Goal: Task Accomplishment & Management: Manage account settings

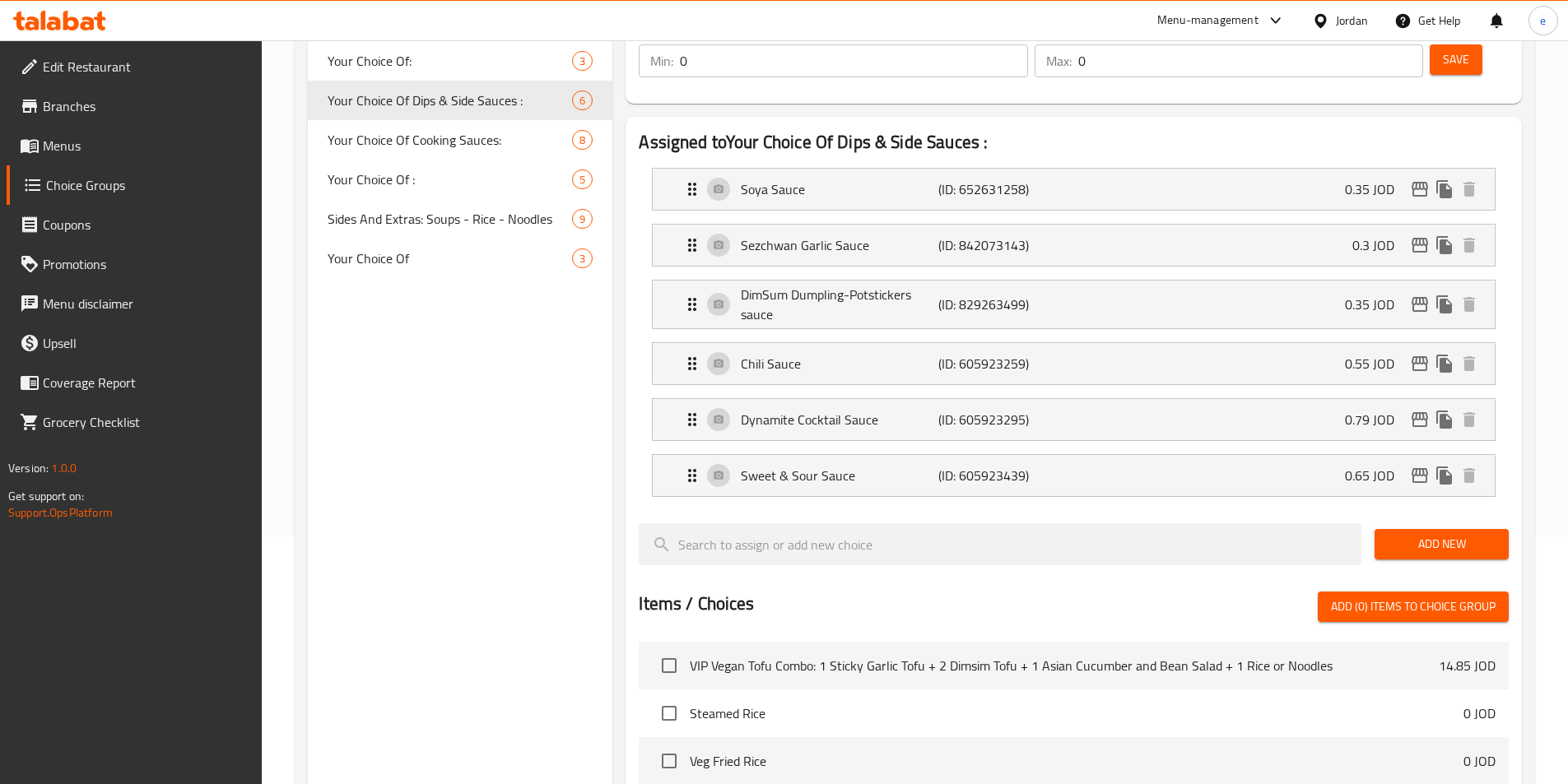
scroll to position [46, 0]
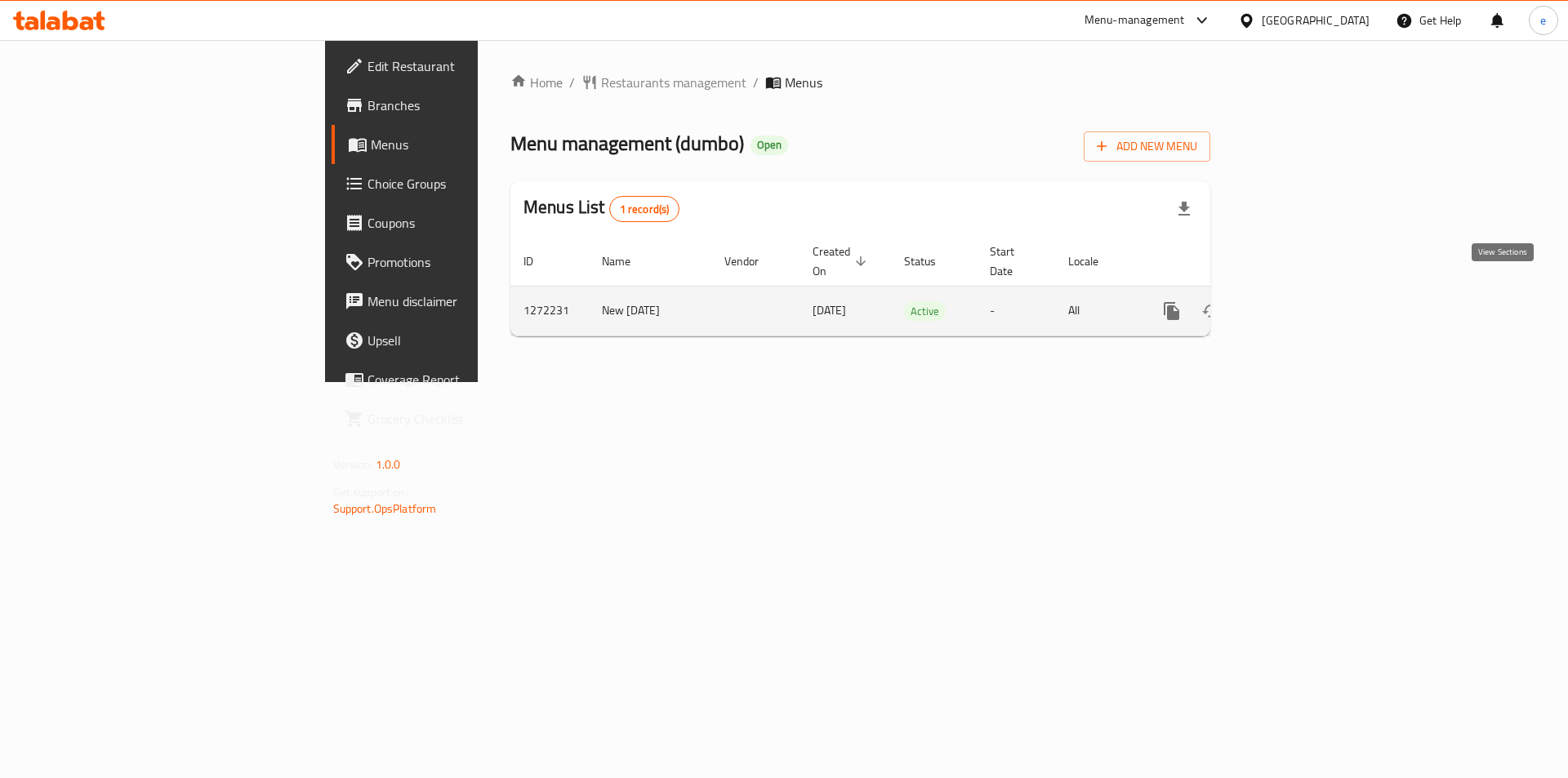
click at [1297, 304] on icon "enhanced table" at bounding box center [1289, 311] width 14 height 14
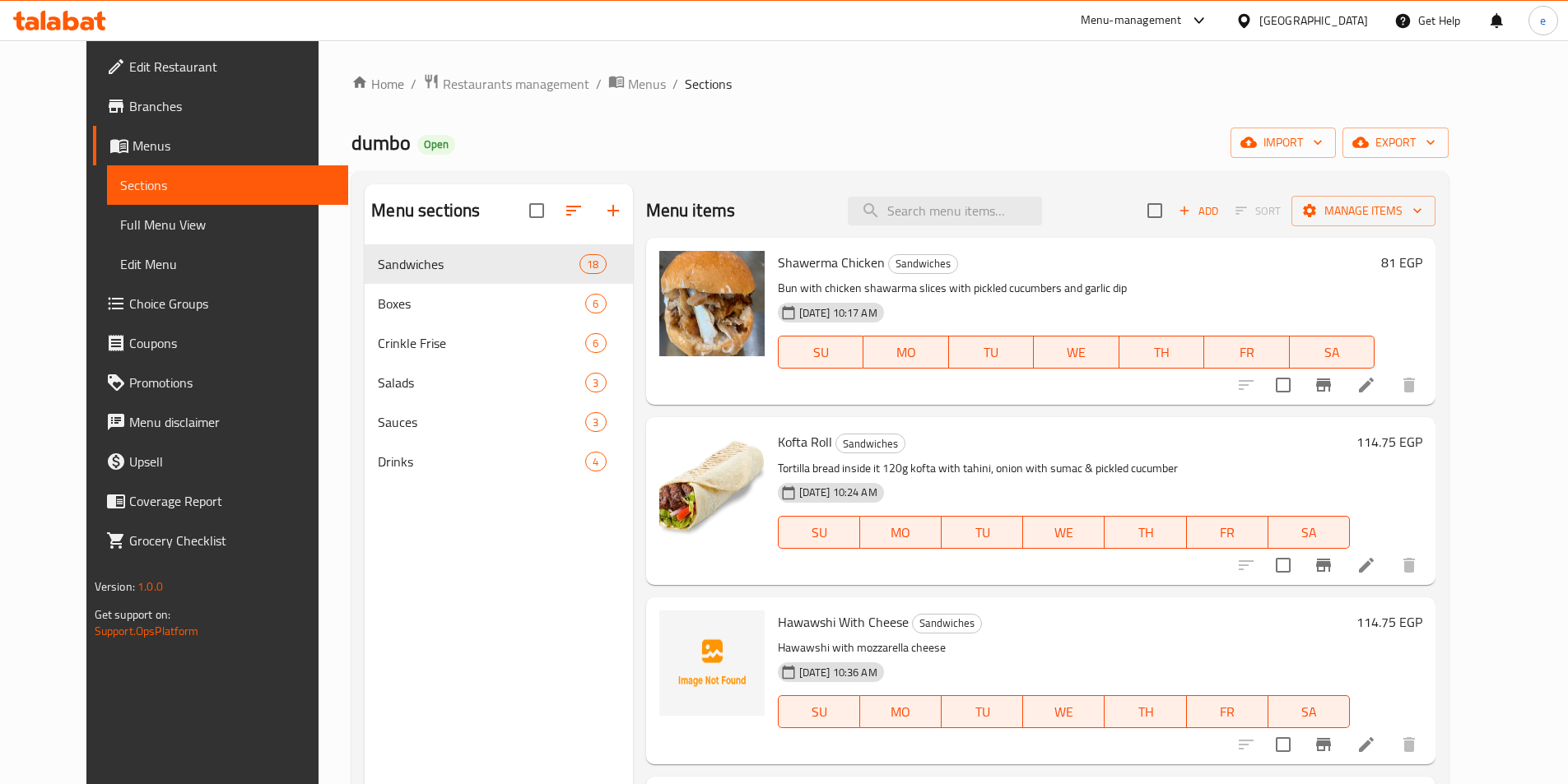
click at [107, 309] on icon at bounding box center [117, 304] width 20 height 20
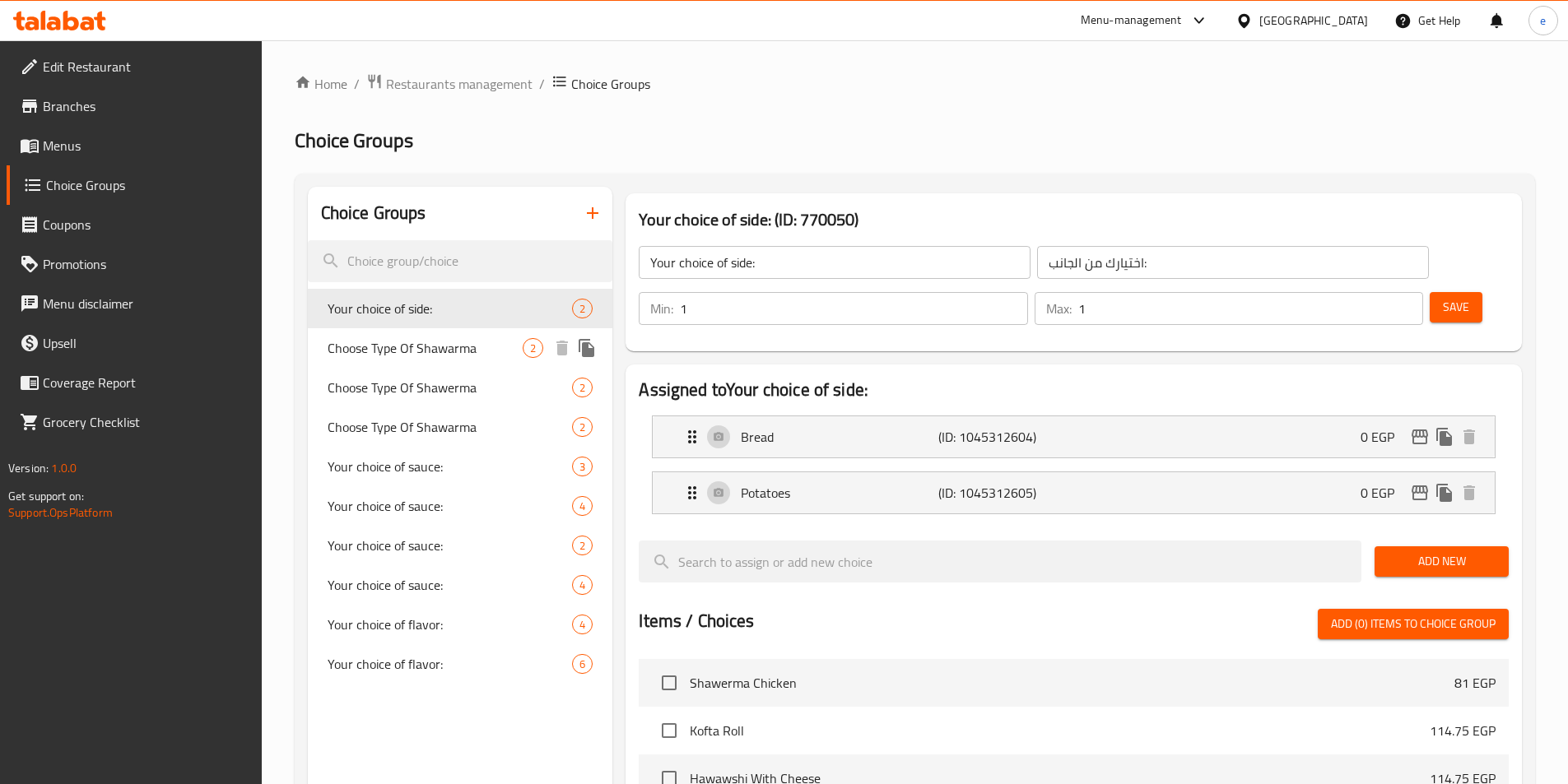
click at [404, 350] on span "Choose Type Of Shawarma" at bounding box center [425, 348] width 196 height 20
type input "Choose Type Of Shawarma"
type input "اختيار نوع الشاورما"
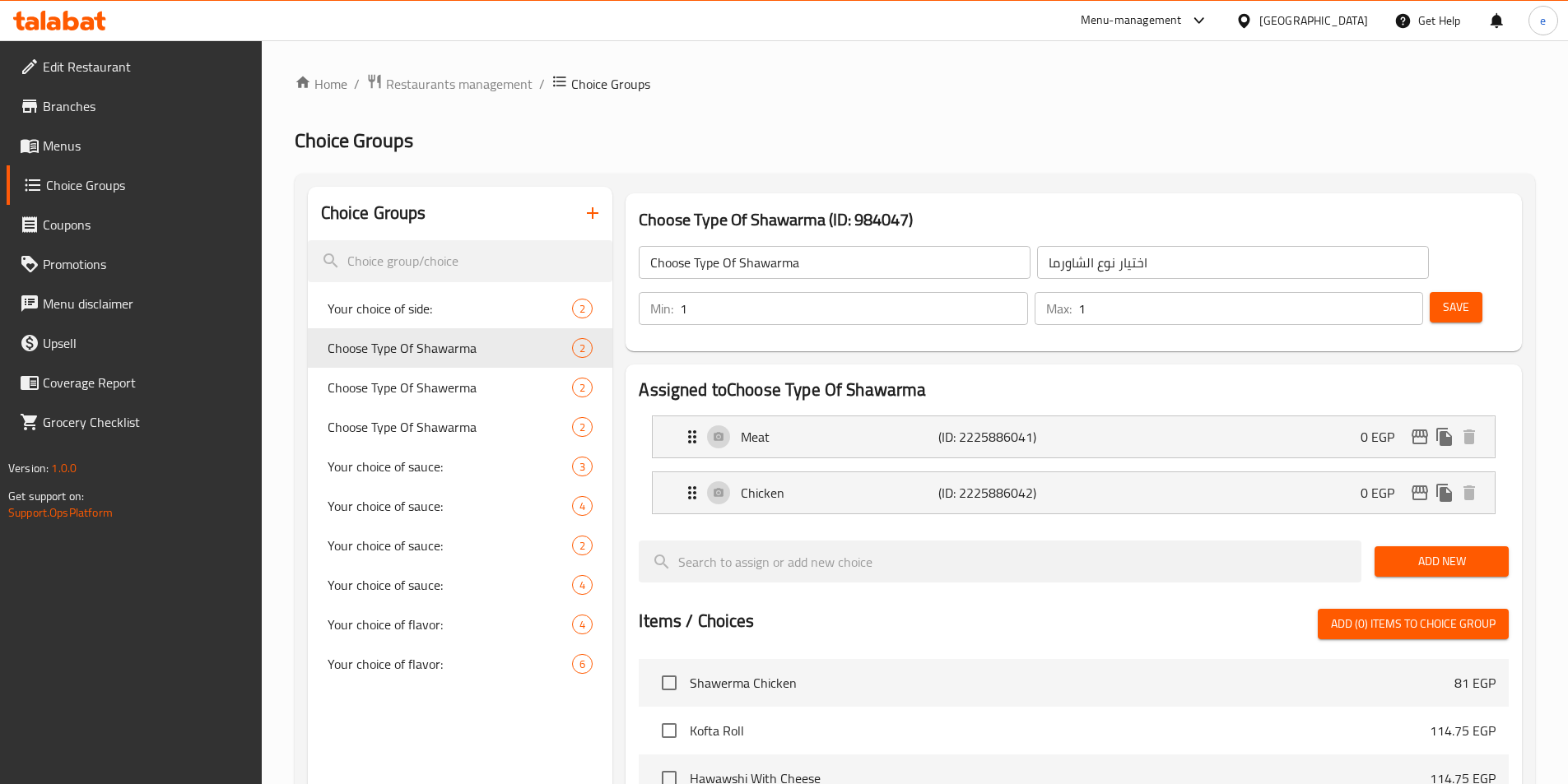
click at [1050, 149] on h2 "Choice Groups" at bounding box center [914, 140] width 1240 height 26
